Goal: Task Accomplishment & Management: Manage account settings

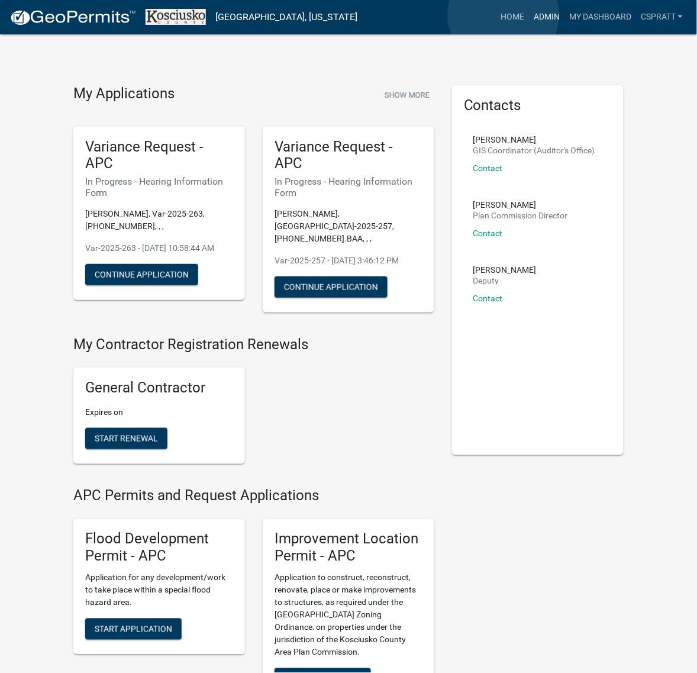
click at [529, 15] on link "Admin" at bounding box center [547, 17] width 36 height 22
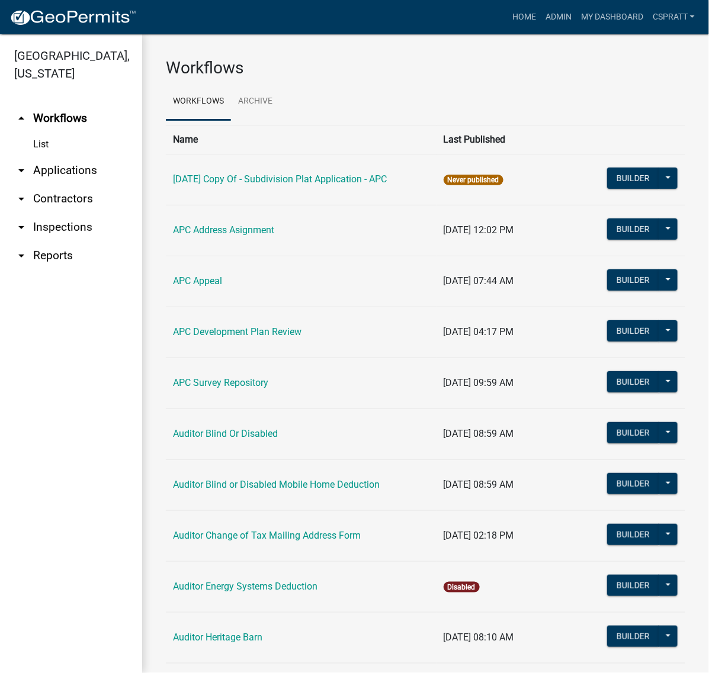
click at [81, 185] on link "arrow_drop_down Applications" at bounding box center [71, 170] width 142 height 28
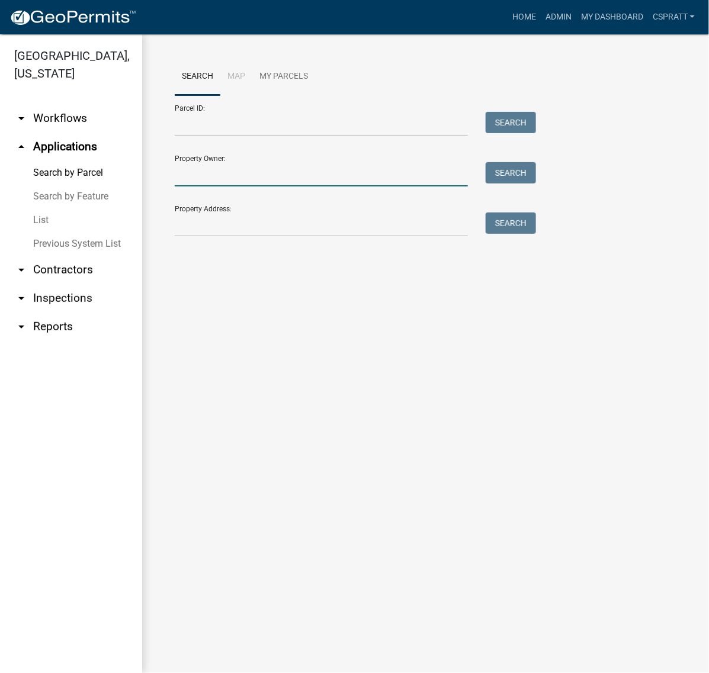
click at [223, 187] on input "Property Owner:" at bounding box center [321, 174] width 293 height 24
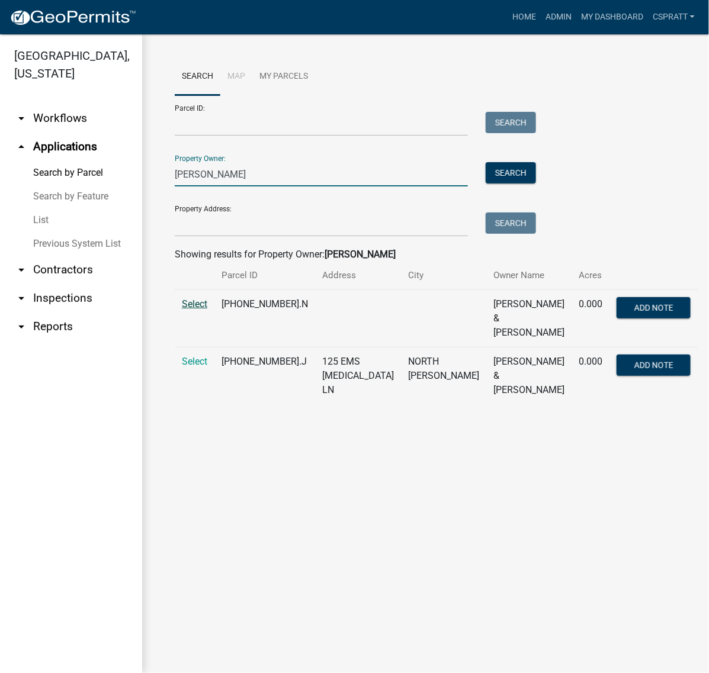
type input "wassall brian"
click at [207, 310] on span "Select" at bounding box center [194, 303] width 25 height 11
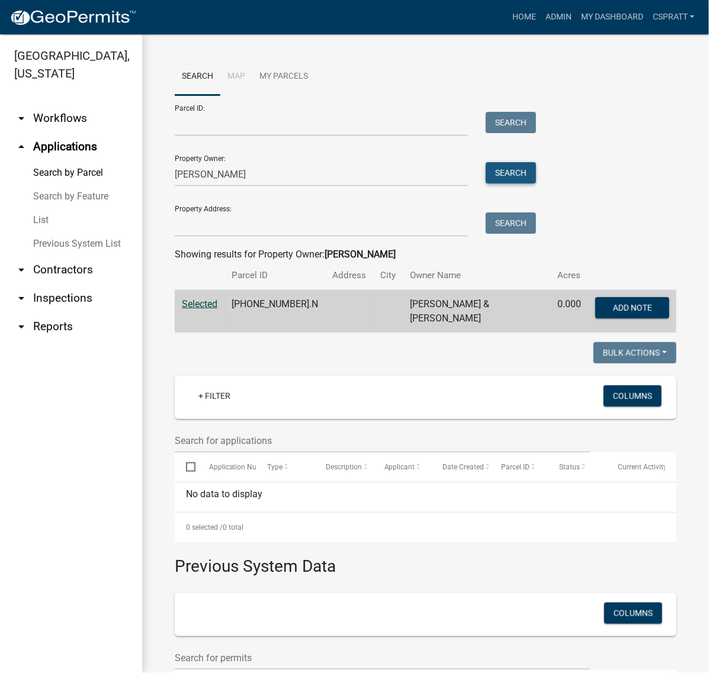
click at [518, 184] on button "Search" at bounding box center [510, 172] width 50 height 21
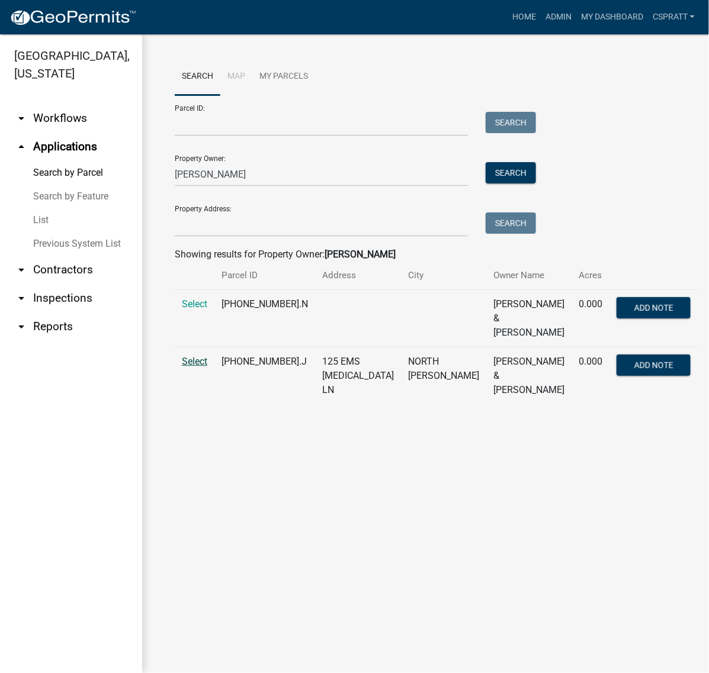
click at [205, 367] on span "Select" at bounding box center [194, 361] width 25 height 11
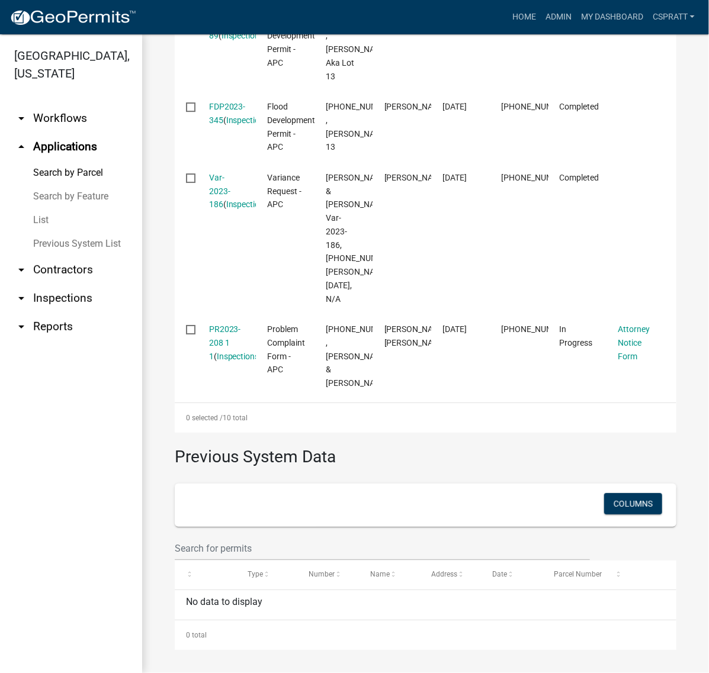
scroll to position [1258, 0]
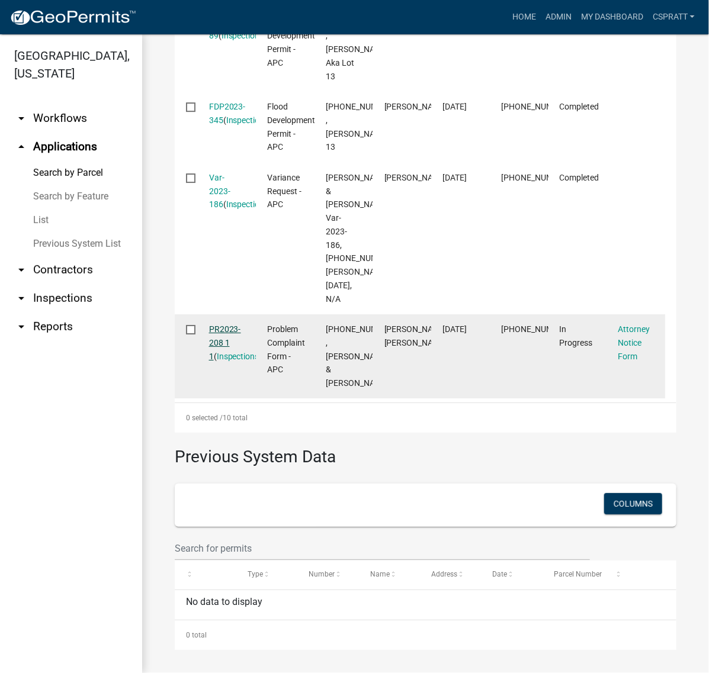
click at [237, 361] on link "PR2023-208 1 1" at bounding box center [225, 342] width 32 height 37
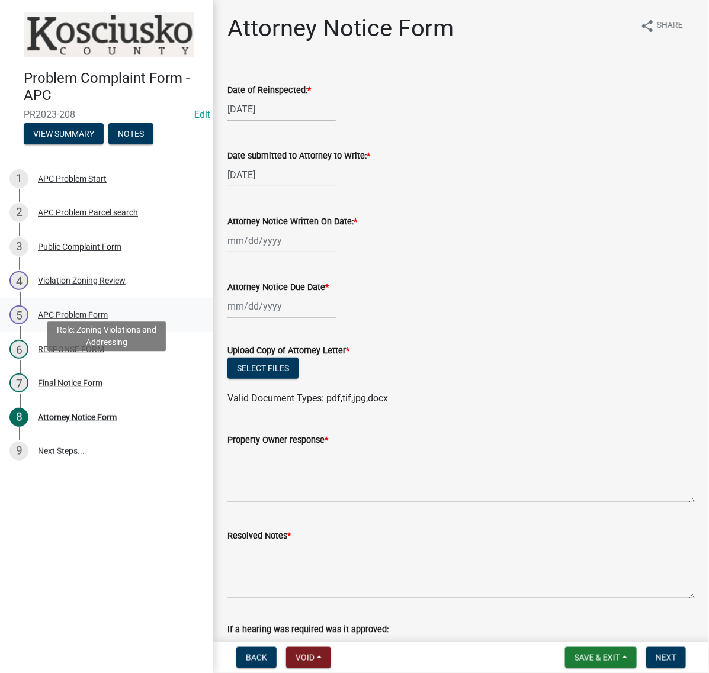
click at [91, 319] on div "APC Problem Form" at bounding box center [73, 315] width 70 height 8
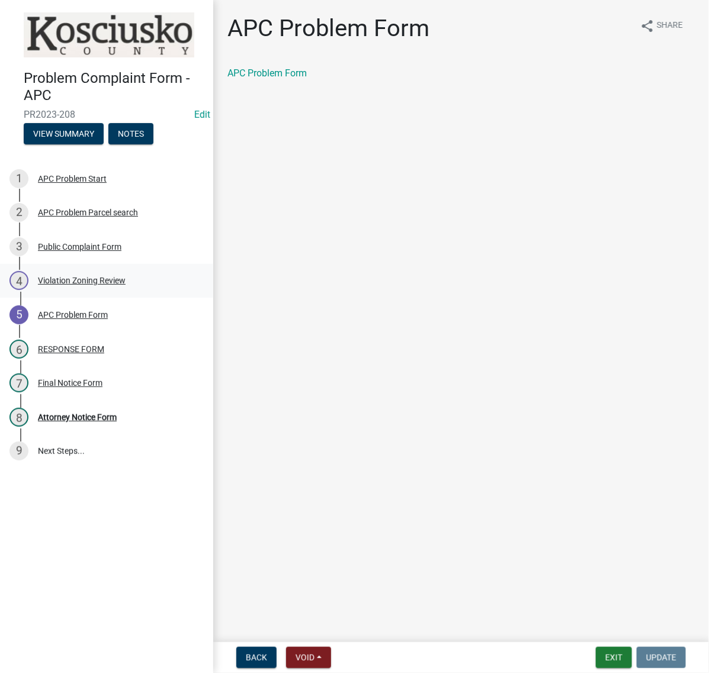
click at [67, 285] on div "Violation Zoning Review" at bounding box center [82, 280] width 88 height 8
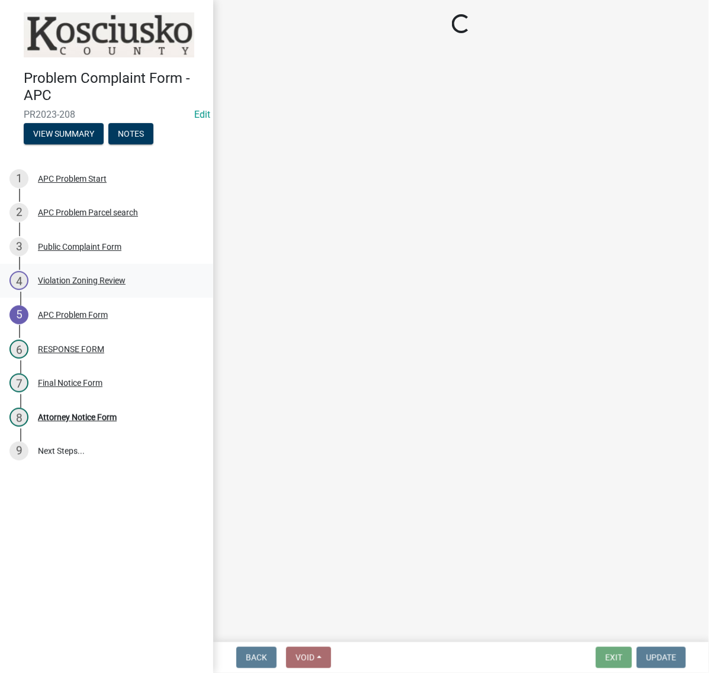
select select "1146270b-2111-4e23-bf7f-74ce85cf7041"
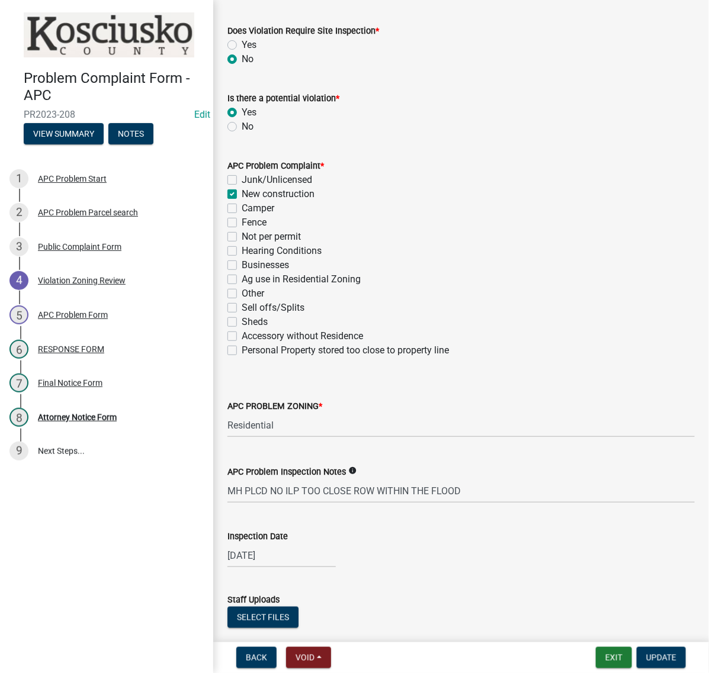
scroll to position [222, 0]
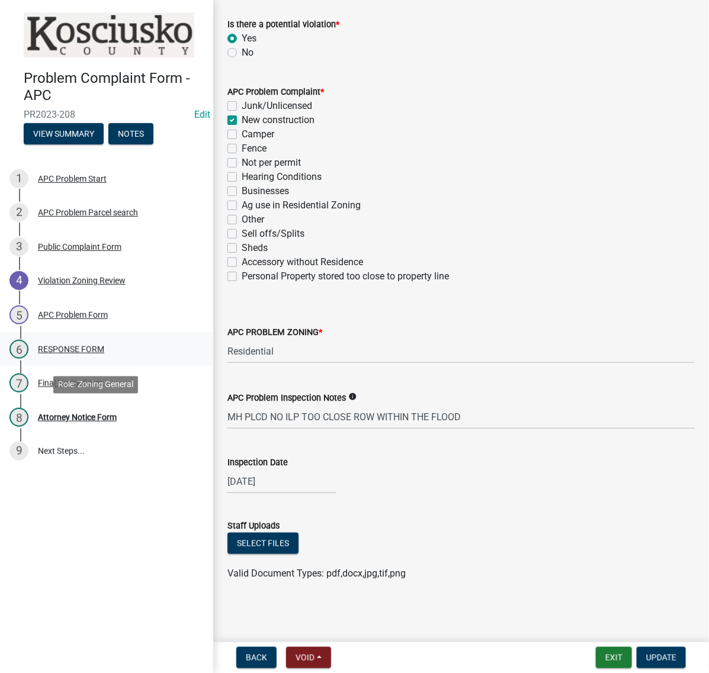
click at [81, 353] on div "RESPONSE FORM" at bounding box center [71, 349] width 66 height 8
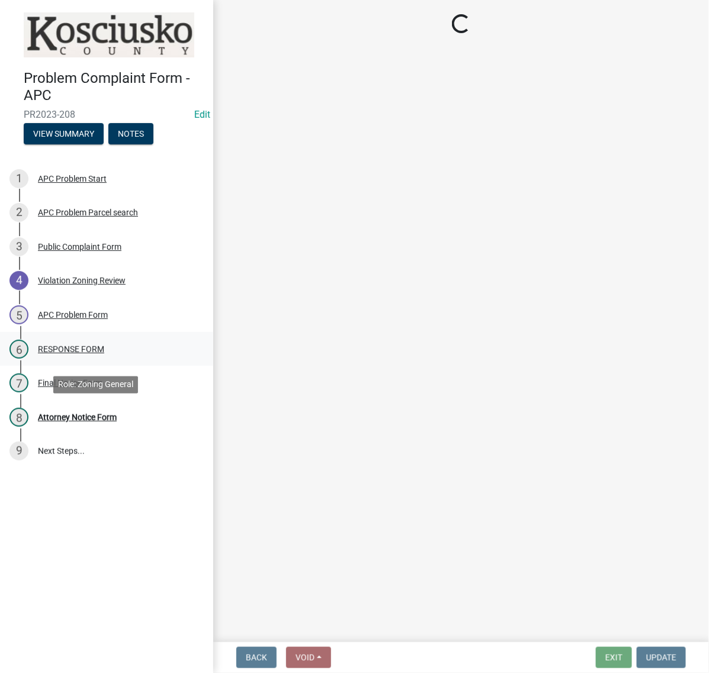
select select "d062c417-95db-497a-9398-920c005df4db"
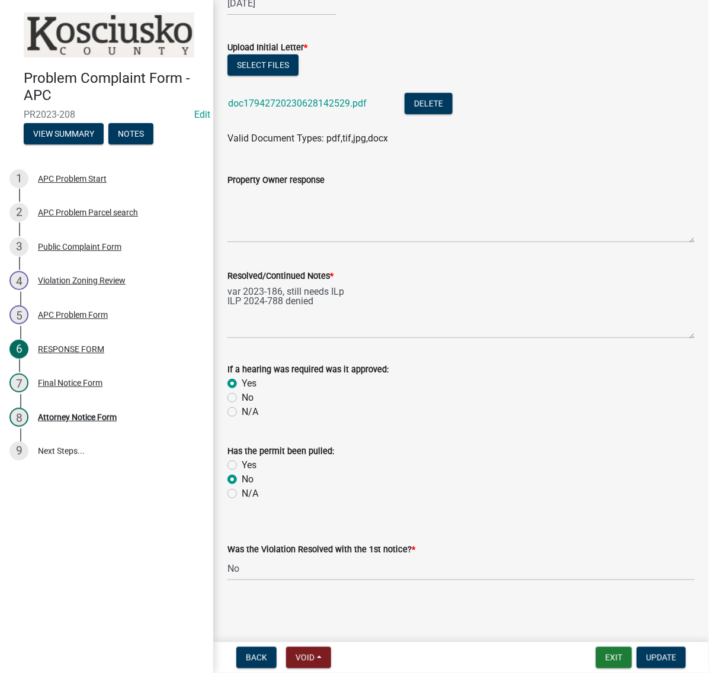
scroll to position [296, 0]
click at [96, 387] on div "Final Notice Form" at bounding box center [70, 383] width 65 height 8
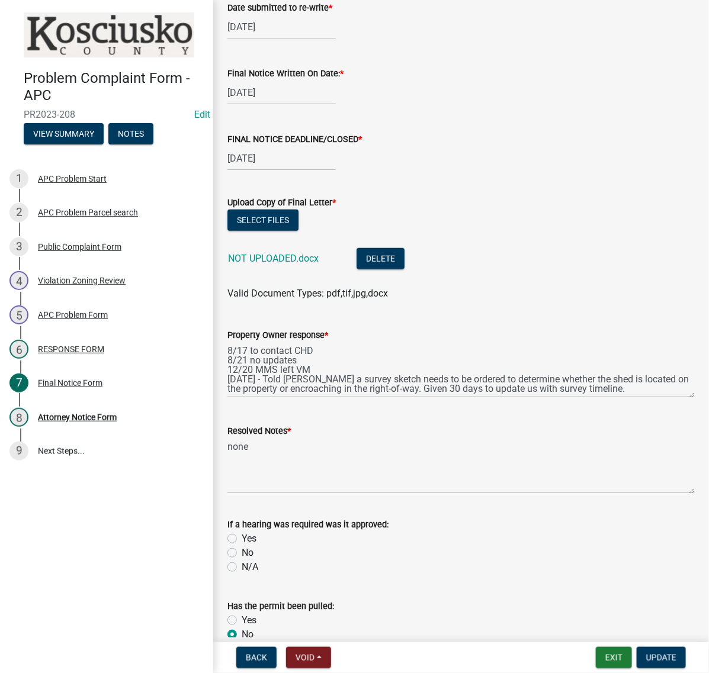
scroll to position [222, 0]
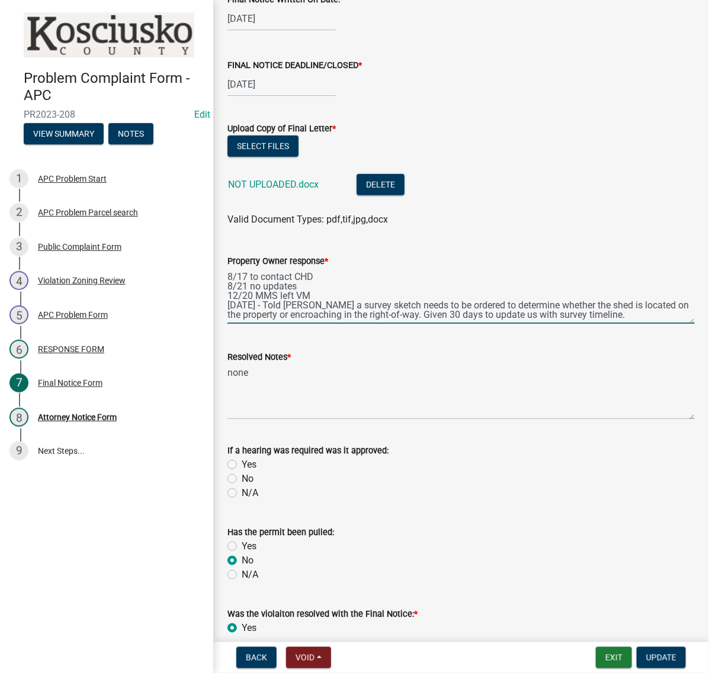
click at [439, 324] on textarea "8/17 to contact CHD 8/21 no updates 12/20 MMS left VM 6/3/2025 - Told Valerie a…" at bounding box center [460, 296] width 467 height 56
click at [653, 324] on textarea "8/17 to contact CHD 8/21 no updates 12/20 MMS left VM 6/3/2025 - Told Valerie a…" at bounding box center [460, 296] width 467 height 56
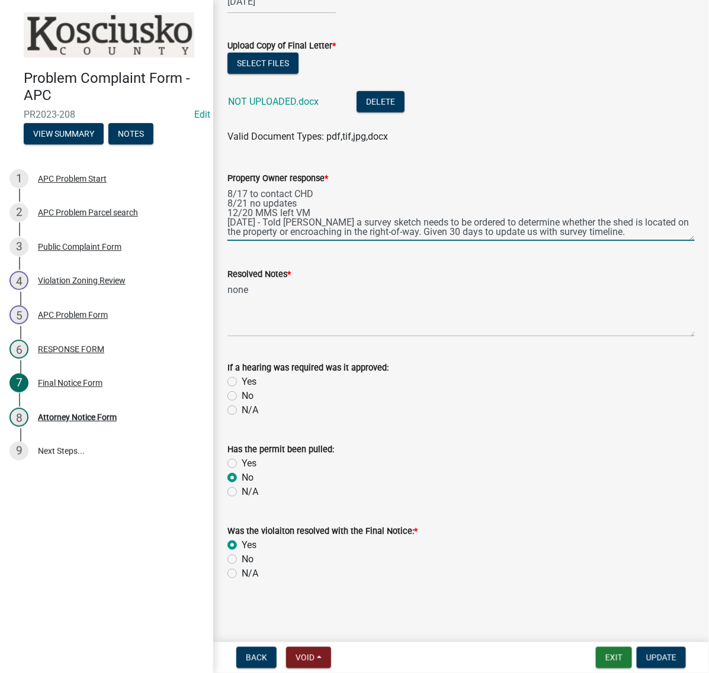
scroll to position [518, 0]
click at [600, 653] on button "Exit" at bounding box center [614, 657] width 36 height 21
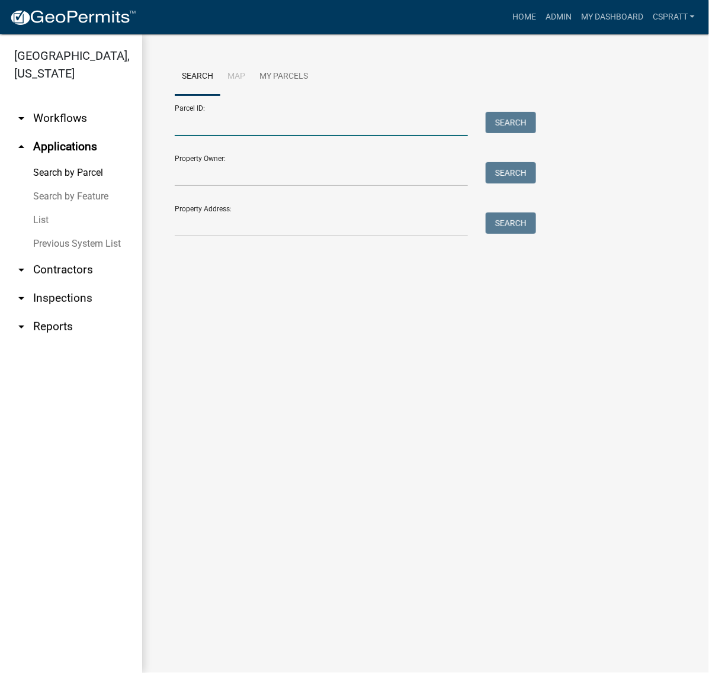
click at [232, 136] on input "Parcel ID:" at bounding box center [321, 124] width 293 height 24
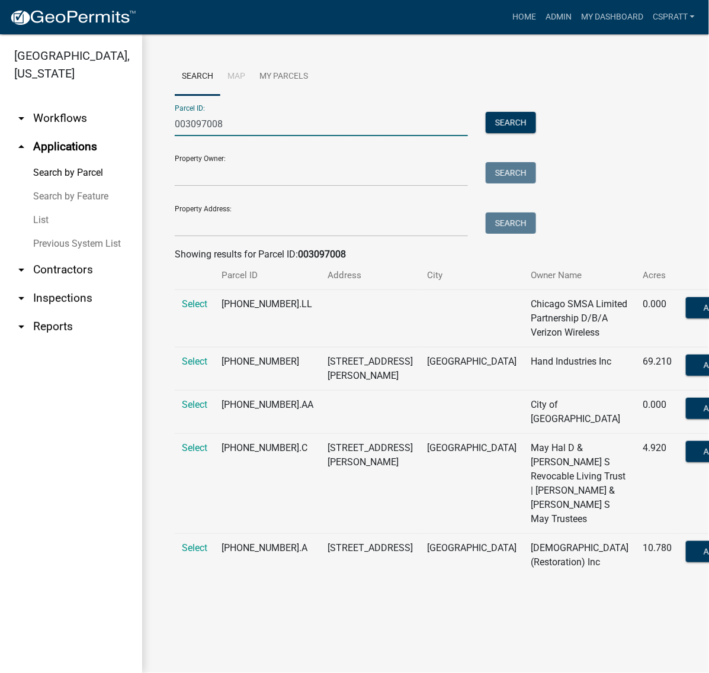
scroll to position [192, 0]
type input "003097008"
click at [196, 356] on span "Select" at bounding box center [194, 361] width 25 height 11
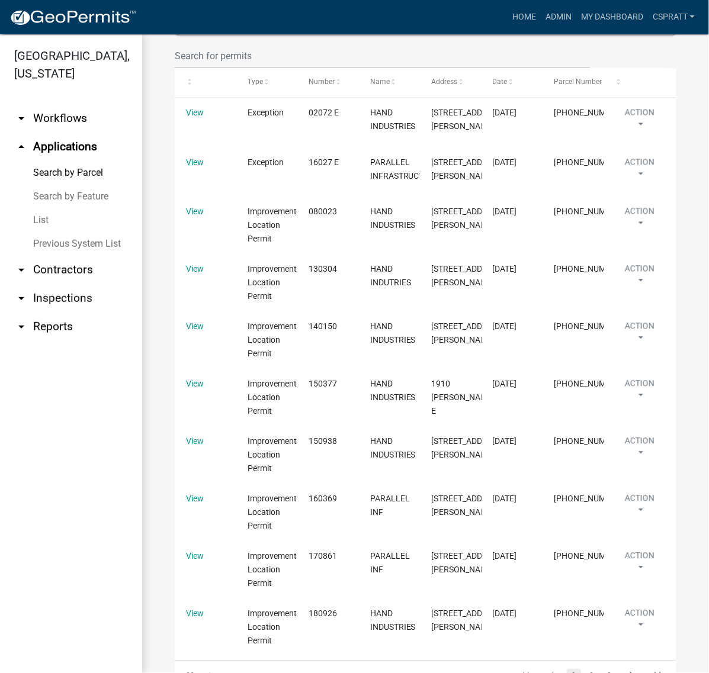
scroll to position [710, 0]
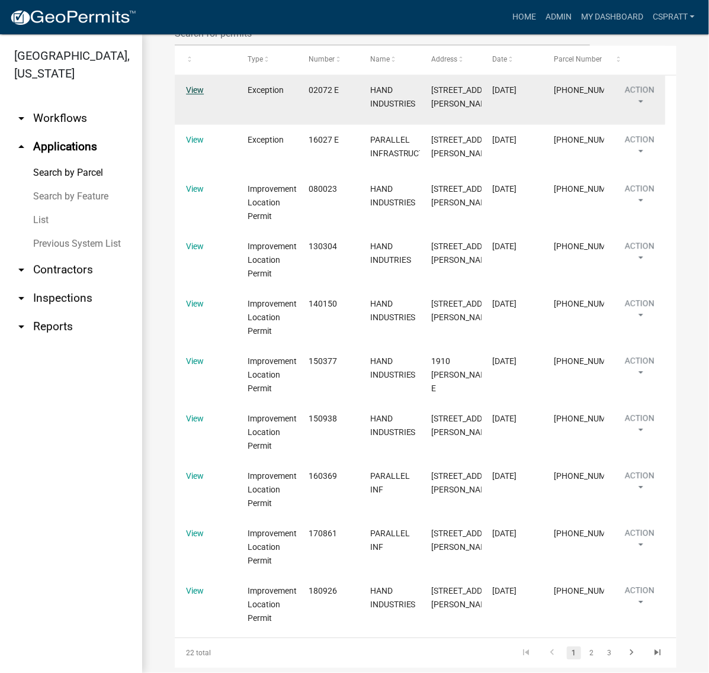
click at [194, 95] on link "View" at bounding box center [195, 90] width 18 height 9
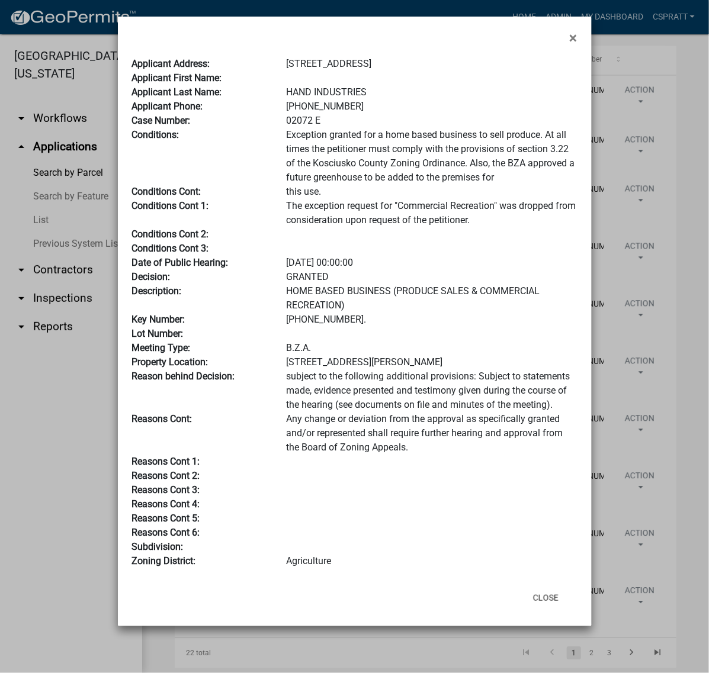
scroll to position [74, 0]
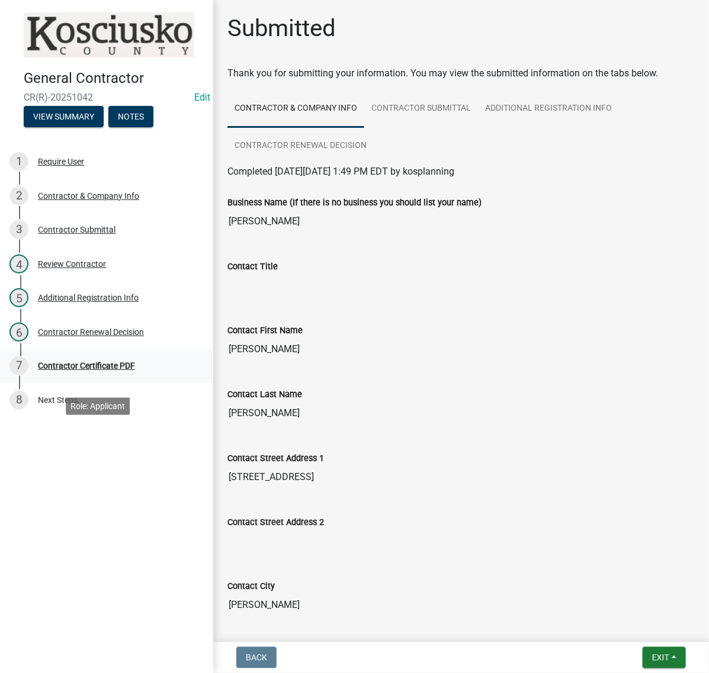
click at [135, 370] on div "Contractor Certificate PDF" at bounding box center [86, 366] width 97 height 8
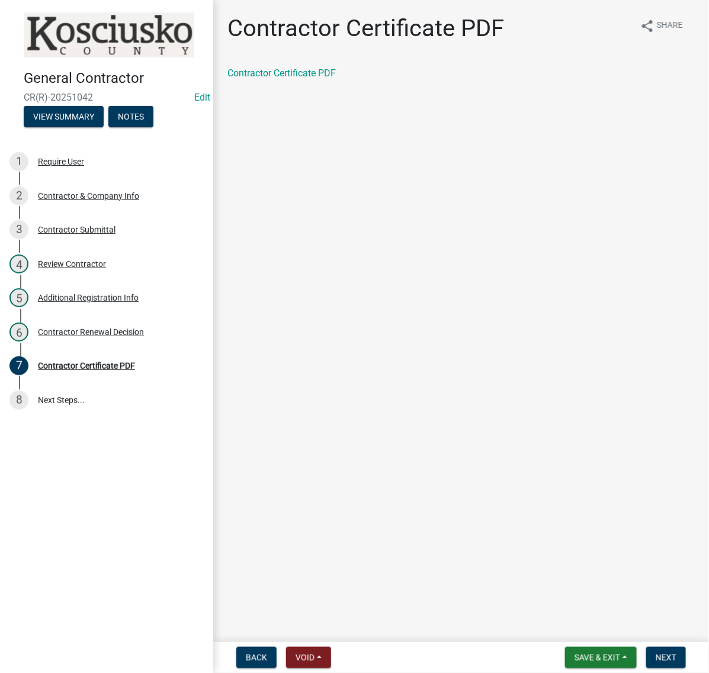
click at [683, 654] on form "Save & Exit Save Save & Exit Next" at bounding box center [625, 657] width 130 height 21
click at [668, 653] on span "Next" at bounding box center [665, 657] width 21 height 9
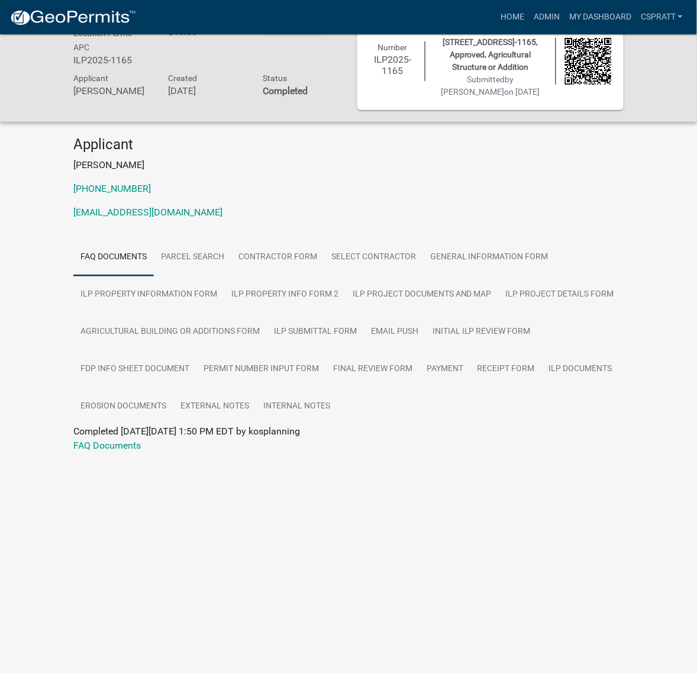
scroll to position [89, 0]
click at [542, 388] on link "ILP Documents" at bounding box center [581, 370] width 78 height 38
click at [499, 314] on link "ILP Project Details Form" at bounding box center [560, 295] width 123 height 38
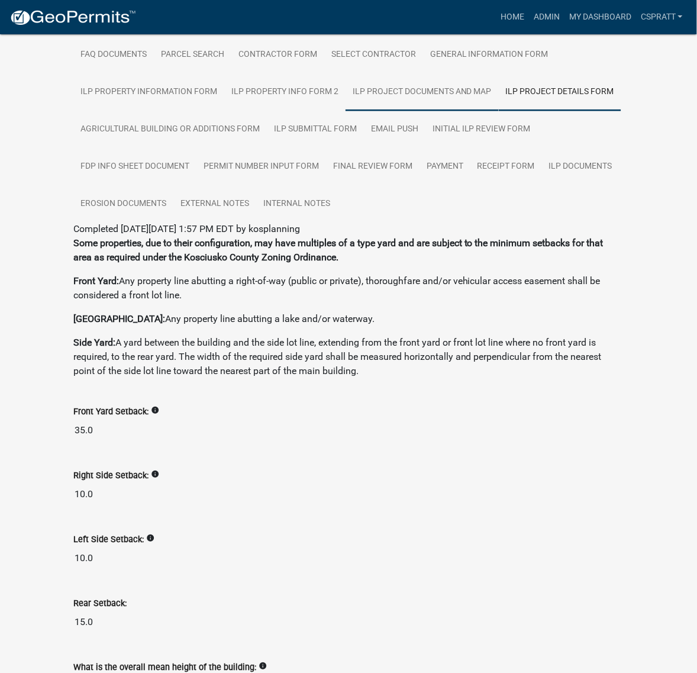
click at [346, 111] on link "ILP Project Documents and Map" at bounding box center [422, 92] width 153 height 38
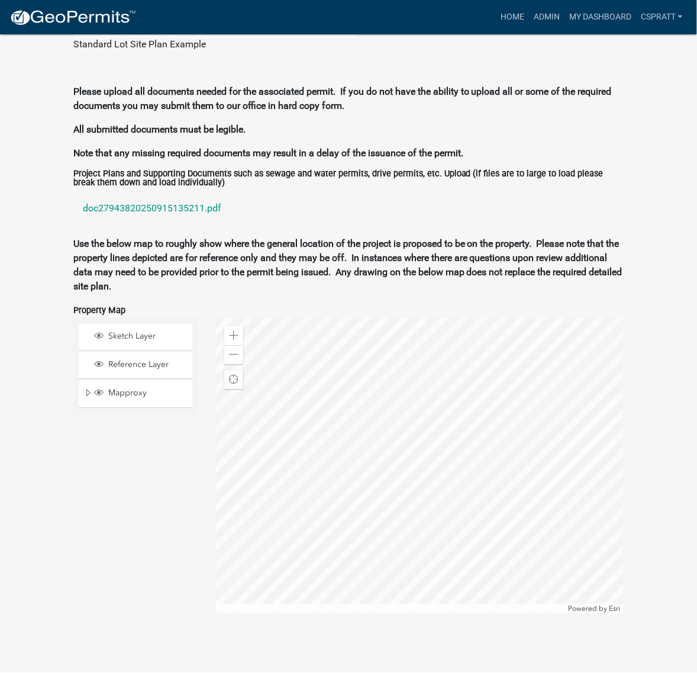
scroll to position [1651, 0]
click at [220, 223] on link "doc27943820250915135211.pdf" at bounding box center [348, 209] width 551 height 28
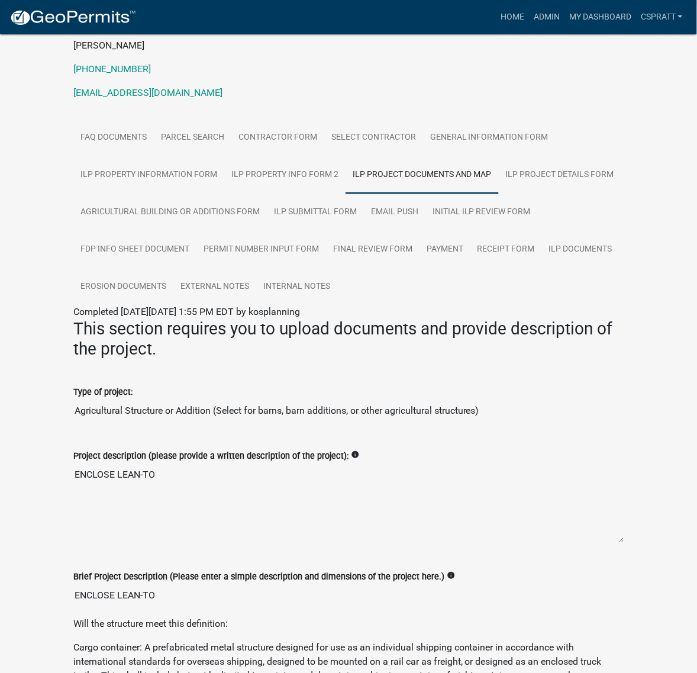
scroll to position [0, 0]
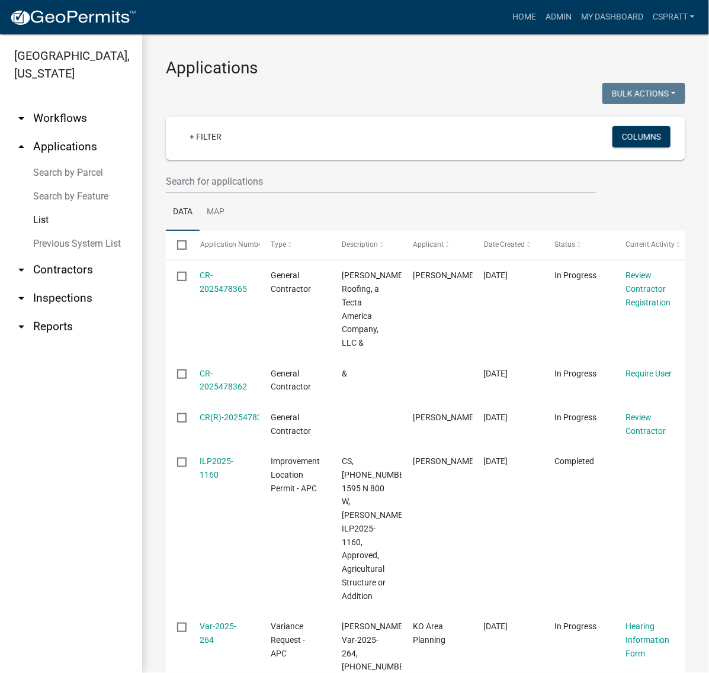
click at [88, 185] on link "Search by Parcel" at bounding box center [71, 173] width 142 height 24
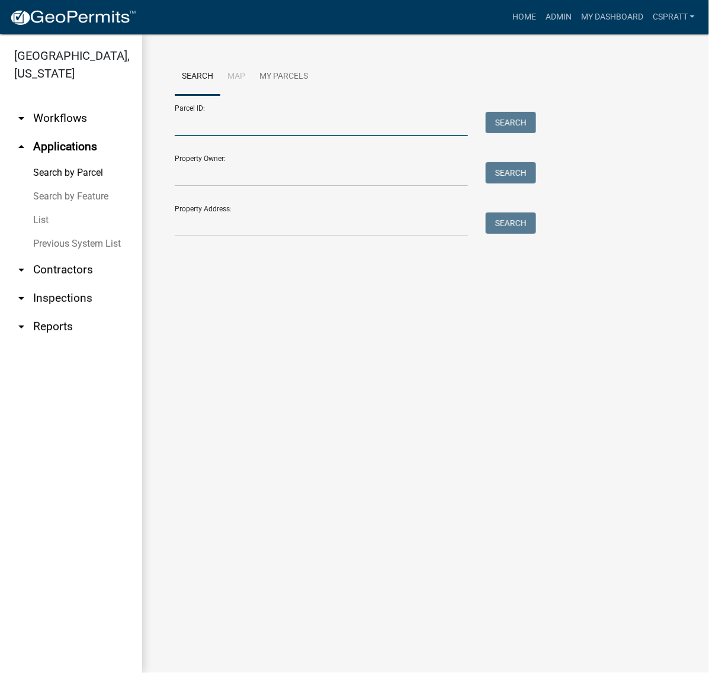
click at [201, 136] on input "Parcel ID:" at bounding box center [321, 124] width 293 height 24
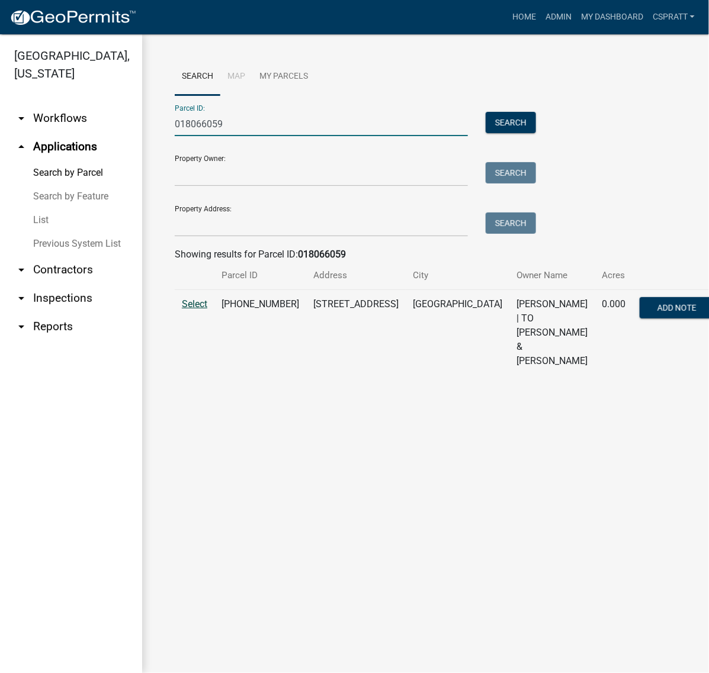
type input "018066059"
click at [191, 310] on span "Select" at bounding box center [194, 303] width 25 height 11
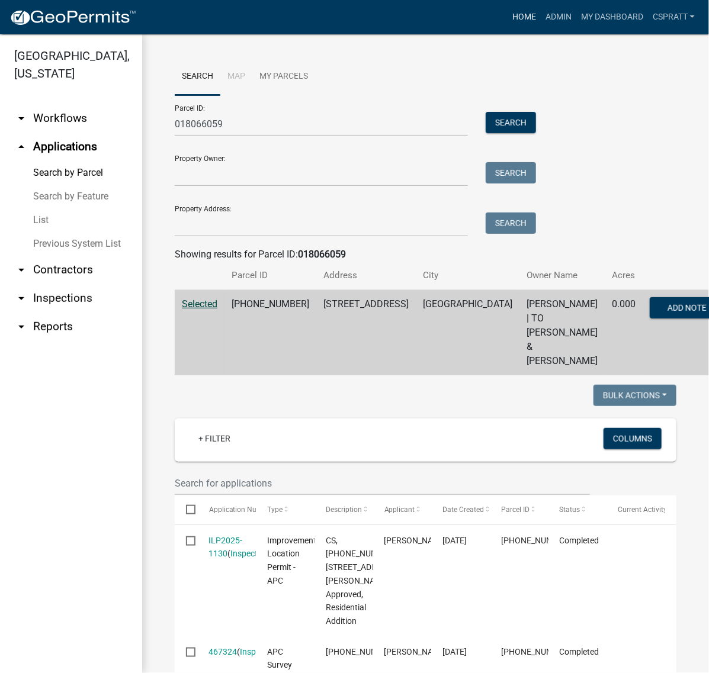
click at [507, 21] on link "Home" at bounding box center [523, 17] width 33 height 22
